Goal: Task Accomplishment & Management: Manage account settings

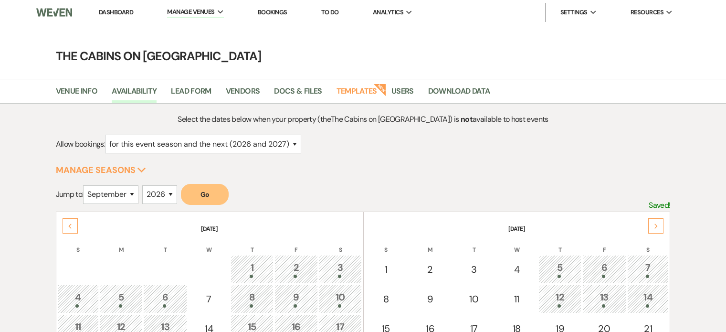
select select "2"
select select "9"
select select "2026"
click at [135, 19] on li "Dashboard" at bounding box center [116, 12] width 44 height 19
click at [133, 15] on link "Dashboard" at bounding box center [116, 12] width 34 height 8
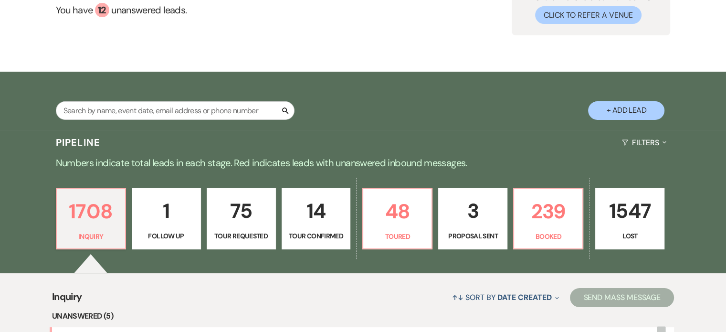
scroll to position [96, 0]
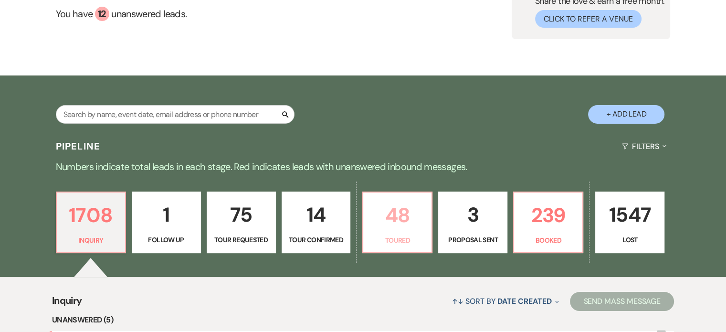
click at [404, 231] on p "48" at bounding box center [397, 215] width 57 height 32
select select "5"
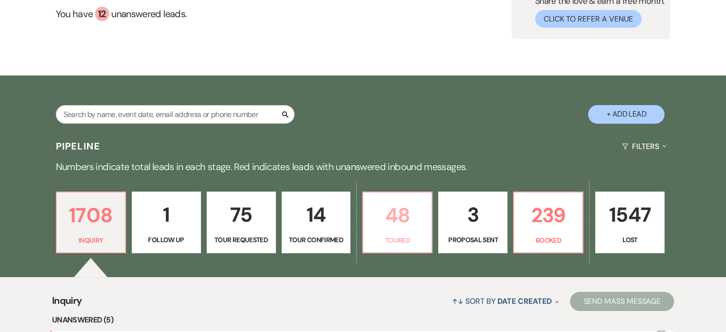
select select "5"
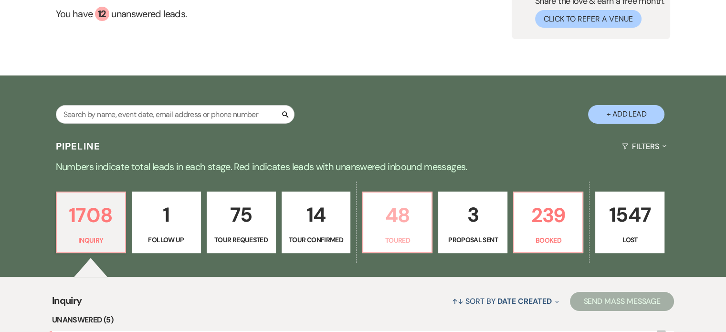
select select "5"
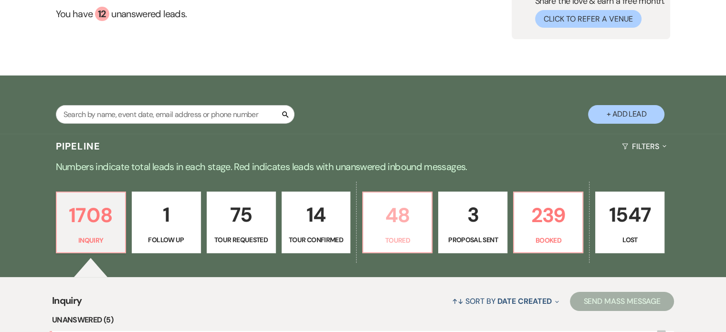
select select "5"
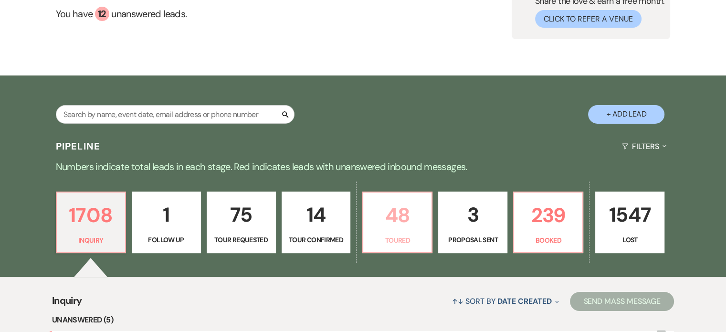
select select "5"
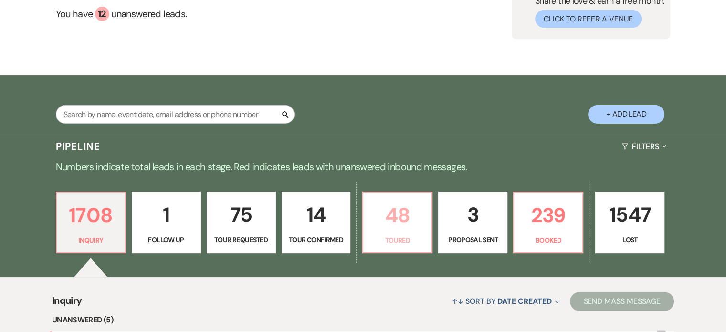
select select "5"
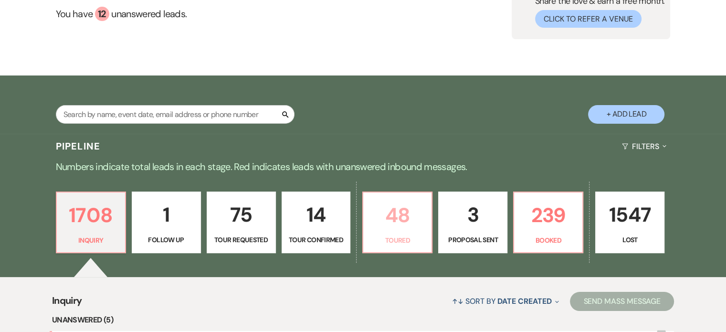
select select "5"
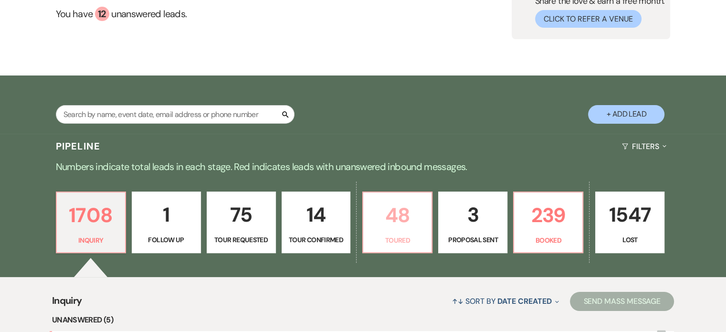
select select "5"
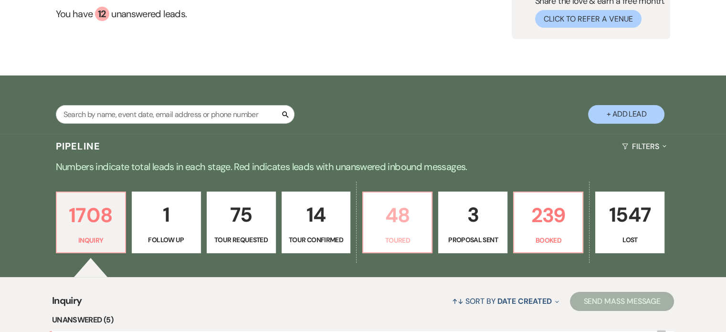
select select "5"
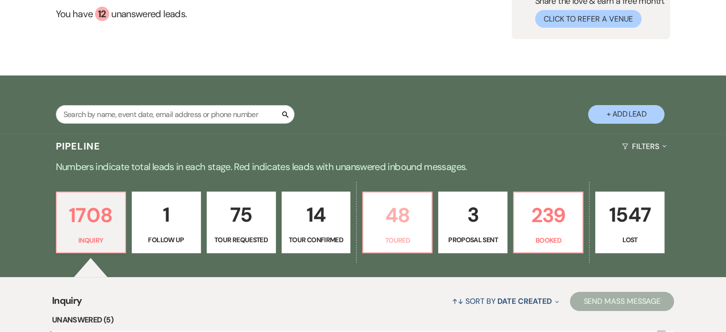
select select "5"
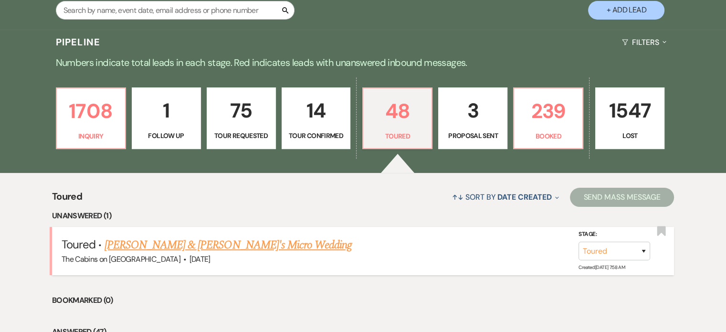
scroll to position [143, 0]
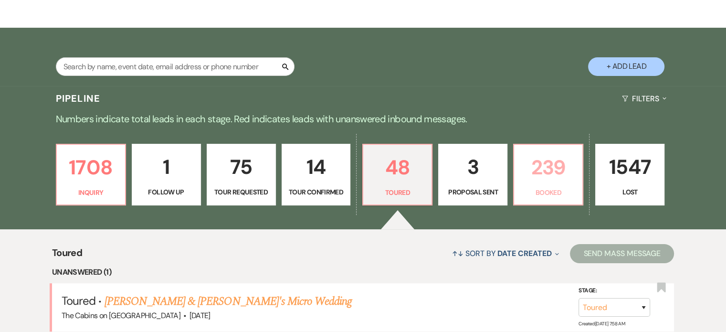
click at [564, 183] on p "239" at bounding box center [548, 167] width 57 height 32
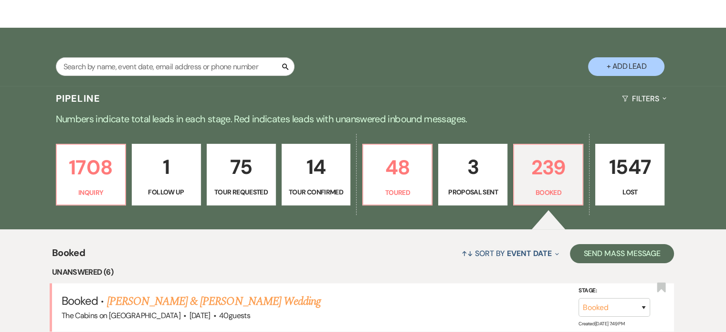
click at [480, 205] on link "3 Proposal Sent" at bounding box center [472, 175] width 69 height 62
select select "6"
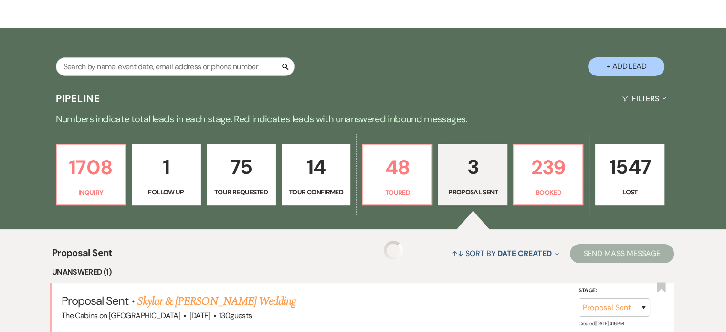
select select "6"
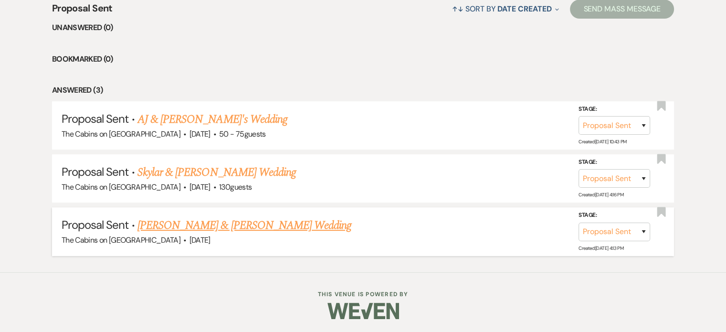
scroll to position [436, 0]
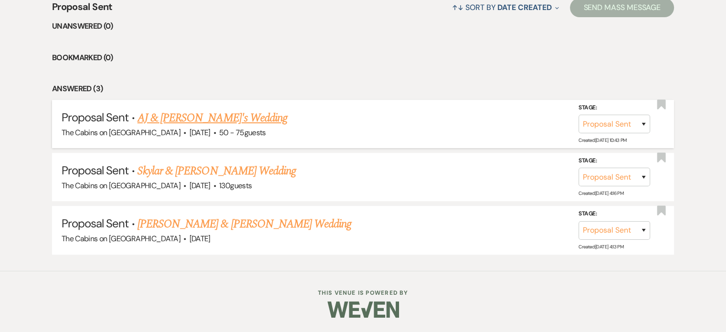
click at [250, 109] on link "AJ & [PERSON_NAME]'s Wedding" at bounding box center [213, 117] width 150 height 17
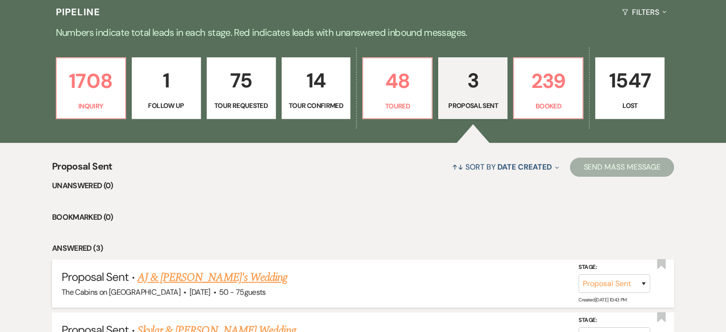
select select "6"
select select "5"
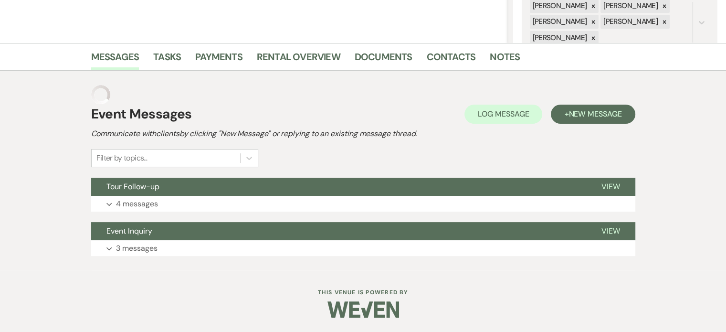
scroll to position [211, 0]
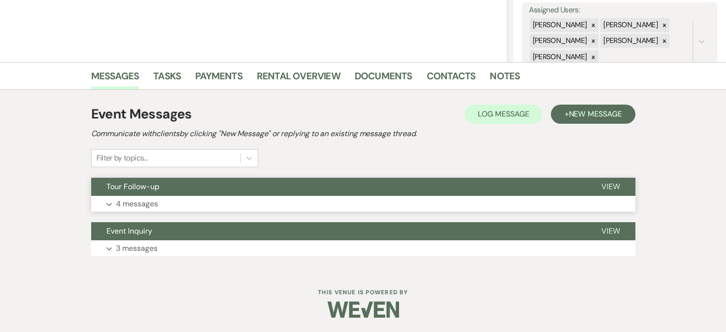
click at [180, 178] on button "Tour Follow-up" at bounding box center [338, 187] width 495 height 18
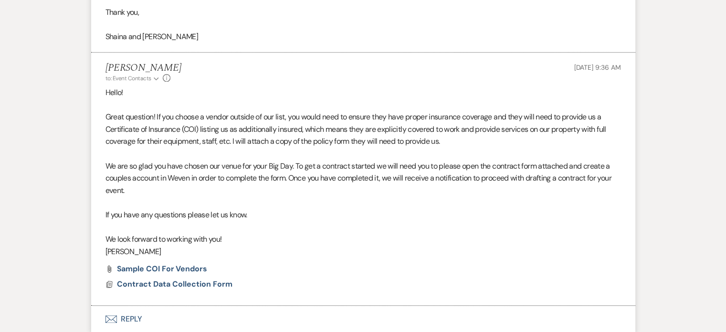
scroll to position [1236, 0]
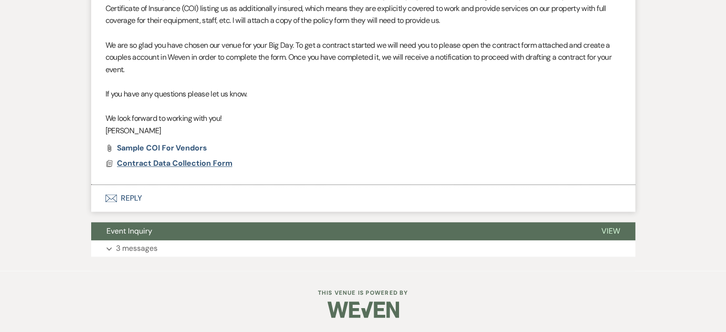
click at [205, 158] on span "Contract Data Collection Form" at bounding box center [175, 163] width 116 height 10
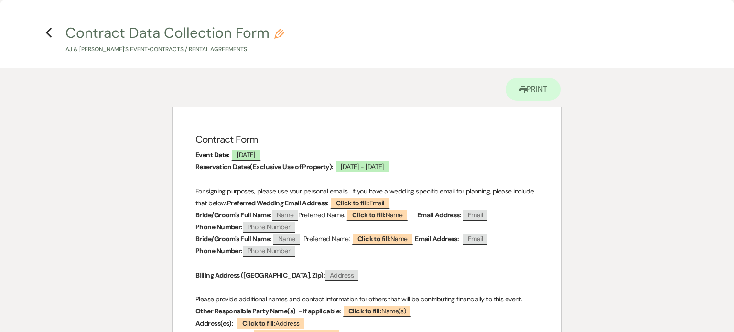
click at [47, 30] on icon "Previous" at bounding box center [48, 32] width 7 height 11
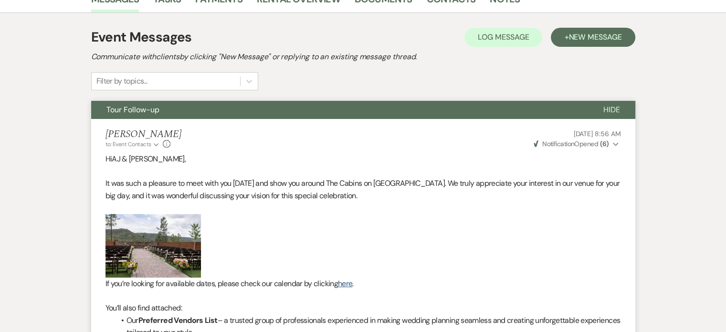
scroll to position [138, 0]
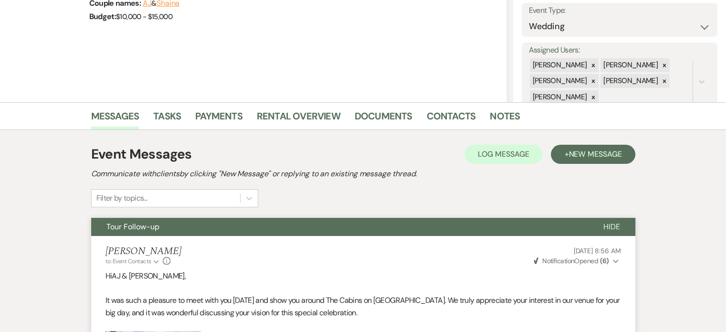
click at [604, 232] on span "Hide" at bounding box center [612, 227] width 17 height 10
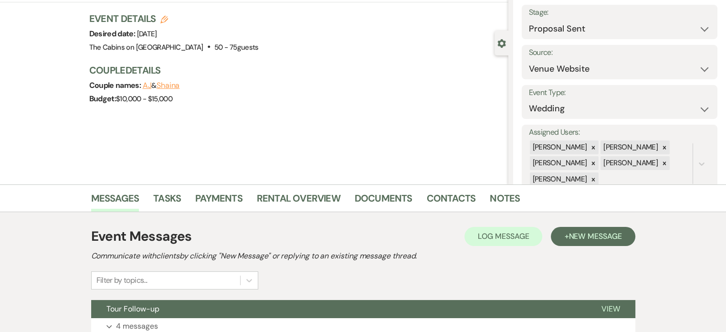
scroll to position [0, 0]
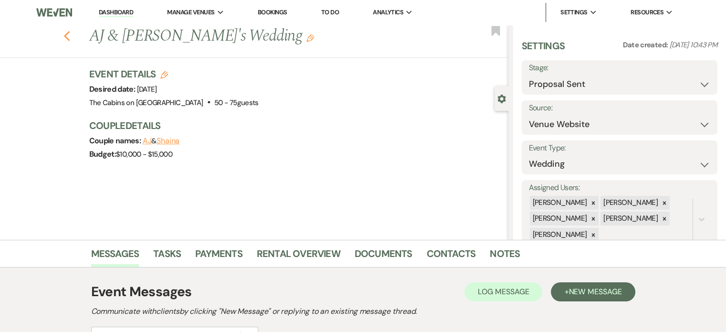
click at [71, 39] on icon "Previous" at bounding box center [67, 36] width 7 height 11
select select "6"
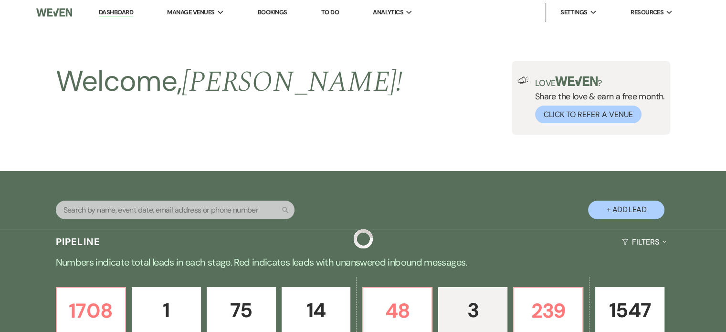
scroll to position [436, 0]
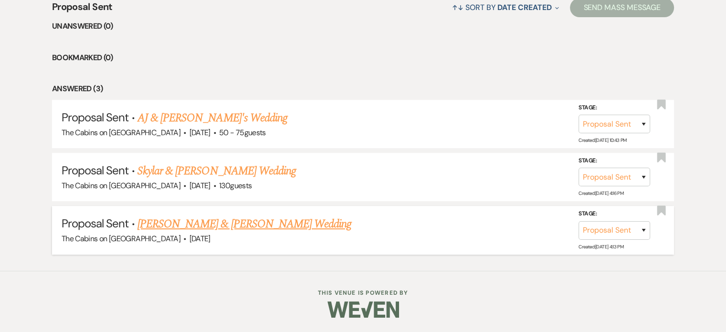
click at [252, 221] on link "[PERSON_NAME] & [PERSON_NAME] Wedding" at bounding box center [245, 223] width 214 height 17
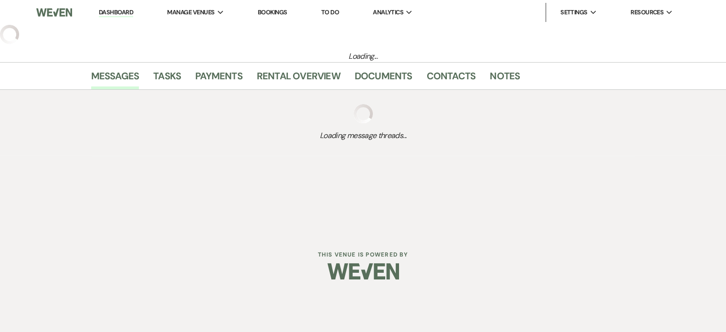
select select "6"
select select "5"
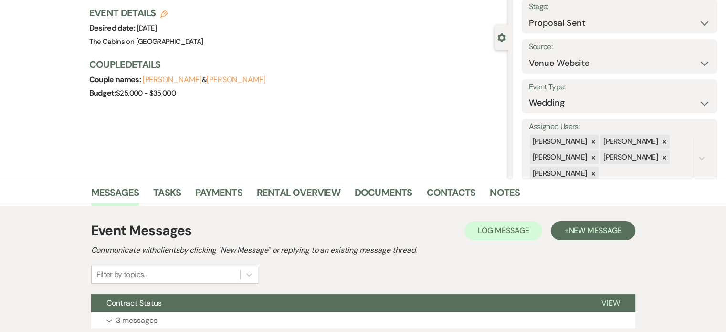
scroll to position [191, 0]
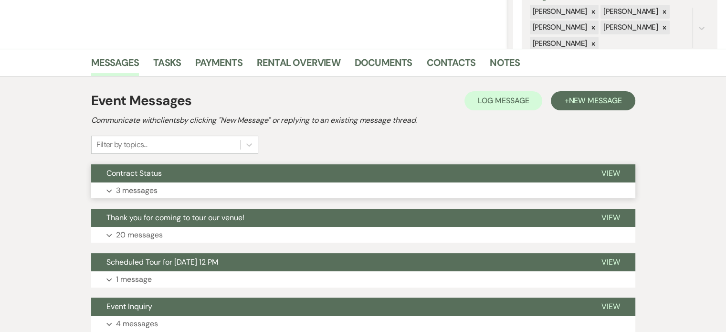
click at [158, 197] on p "3 messages" at bounding box center [137, 190] width 42 height 12
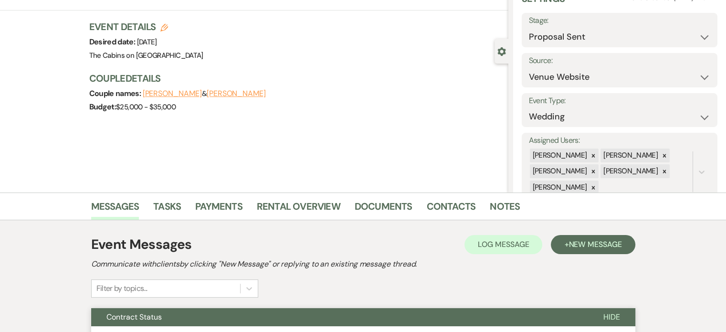
scroll to position [0, 0]
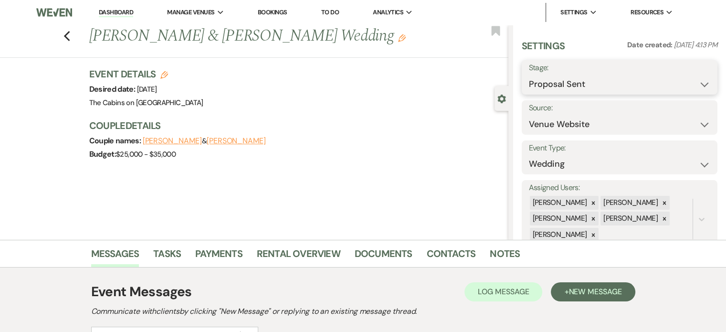
click at [537, 91] on select "Inquiry Follow Up Tour Requested Tour Confirmed Toured Proposal Sent Booked Lost" at bounding box center [619, 84] width 181 height 19
select select "8"
click at [529, 81] on select "Inquiry Follow Up Tour Requested Tour Confirmed Toured Proposal Sent Booked Lost" at bounding box center [619, 84] width 181 height 19
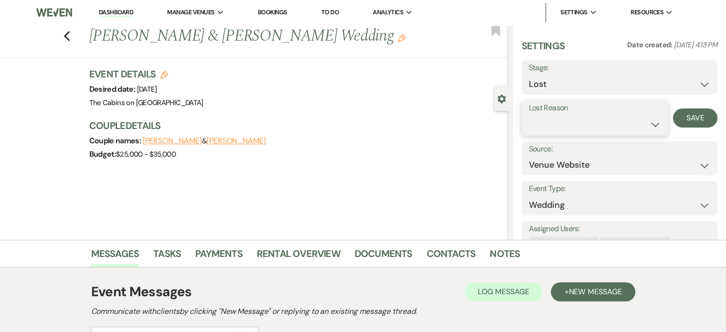
click at [529, 132] on select "Booked Elsewhere Budget Date Unavailable No Response Not a Good Match Capacity …" at bounding box center [595, 124] width 132 height 19
select select "8"
click at [529, 123] on select "Booked Elsewhere Budget Date Unavailable No Response Not a Good Match Capacity …" at bounding box center [595, 124] width 132 height 19
click at [685, 120] on button "Save" at bounding box center [695, 117] width 44 height 19
click at [117, 15] on link "Dashboard" at bounding box center [116, 12] width 34 height 9
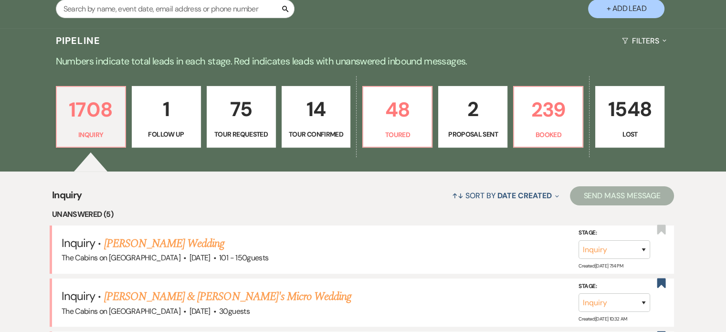
scroll to position [287, 0]
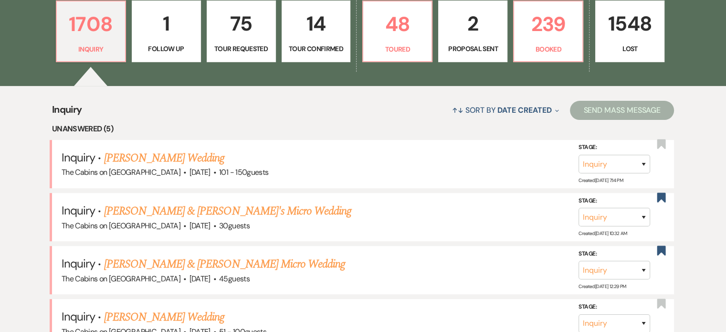
click at [467, 40] on p "2" at bounding box center [473, 24] width 57 height 32
select select "6"
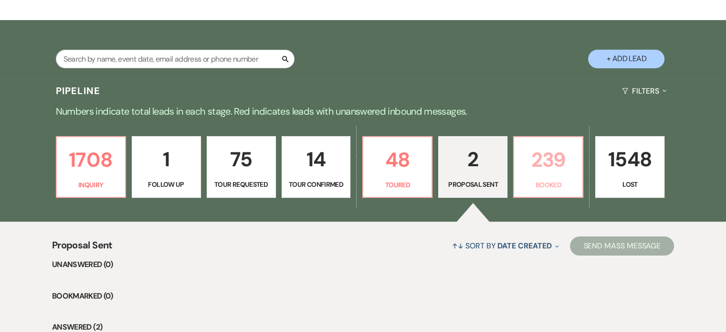
scroll to position [140, 0]
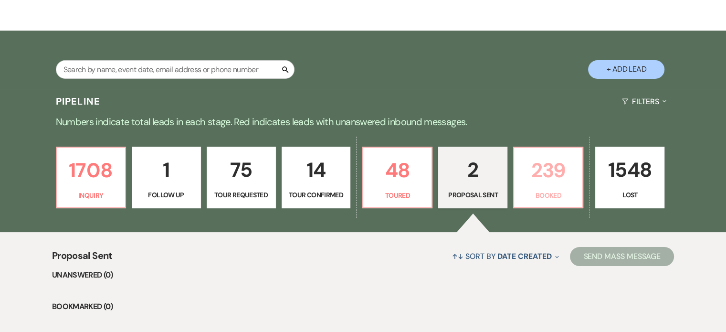
click at [558, 186] on p "239" at bounding box center [548, 170] width 57 height 32
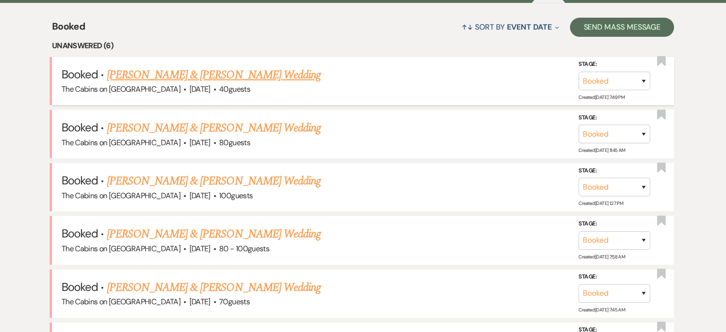
scroll to position [379, 0]
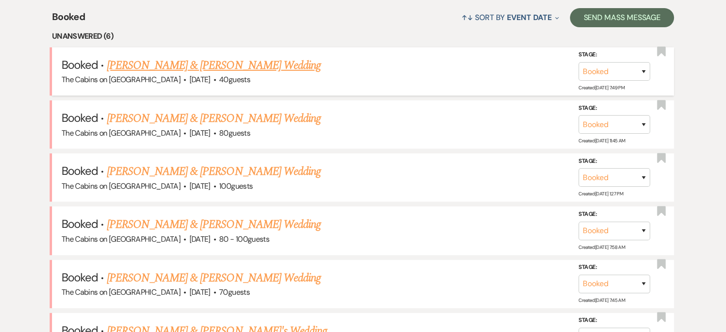
click at [183, 74] on link "[PERSON_NAME] & [PERSON_NAME] Wedding" at bounding box center [214, 65] width 214 height 17
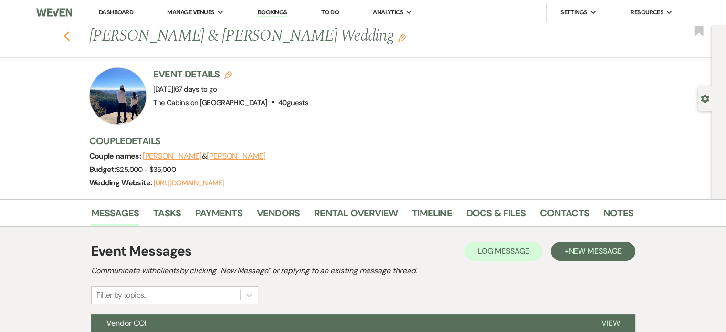
click at [71, 42] on icon "Previous" at bounding box center [67, 36] width 7 height 11
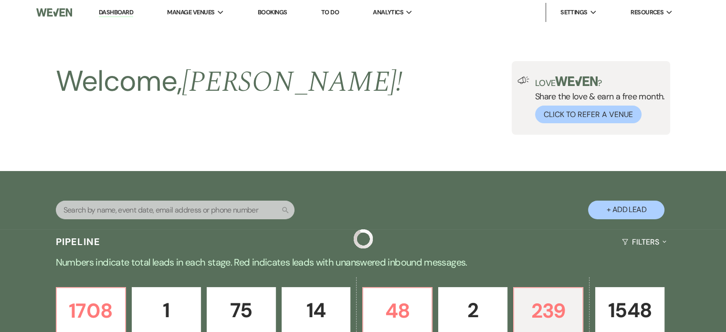
scroll to position [379, 0]
